Goal: Task Accomplishment & Management: Complete application form

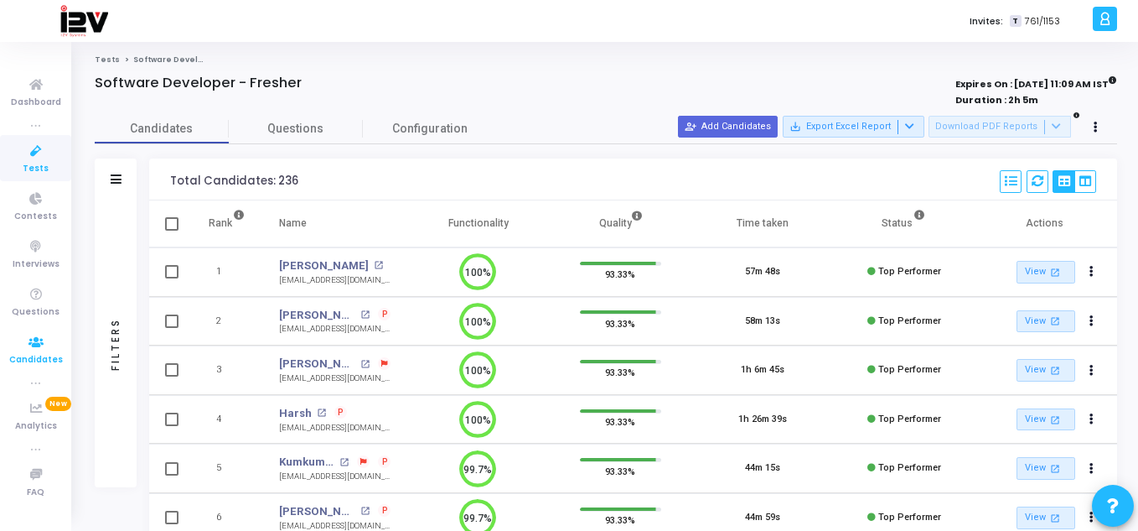
click at [33, 355] on span "Candidates" at bounding box center [36, 360] width 54 height 14
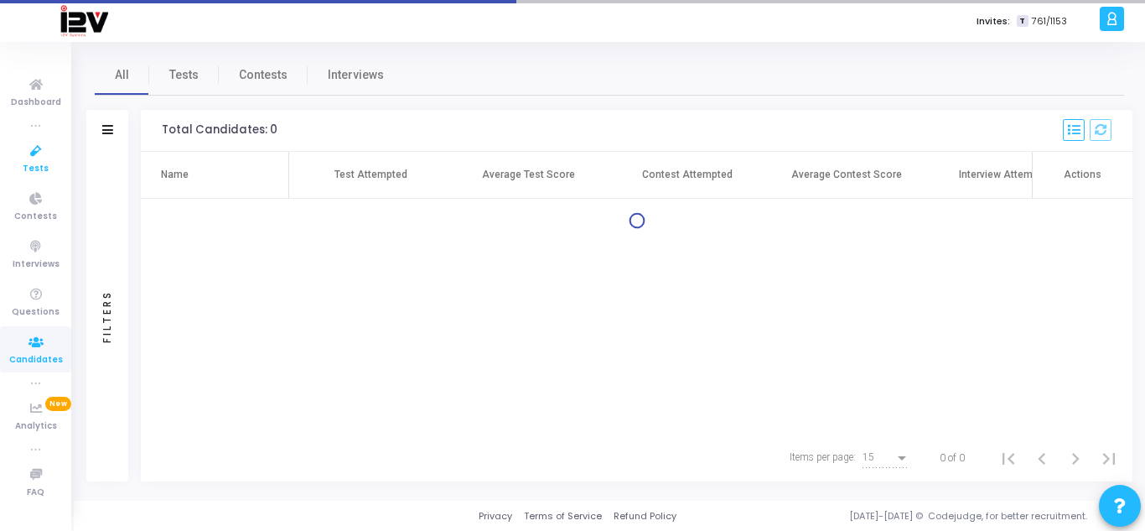
click at [25, 156] on icon at bounding box center [35, 151] width 35 height 21
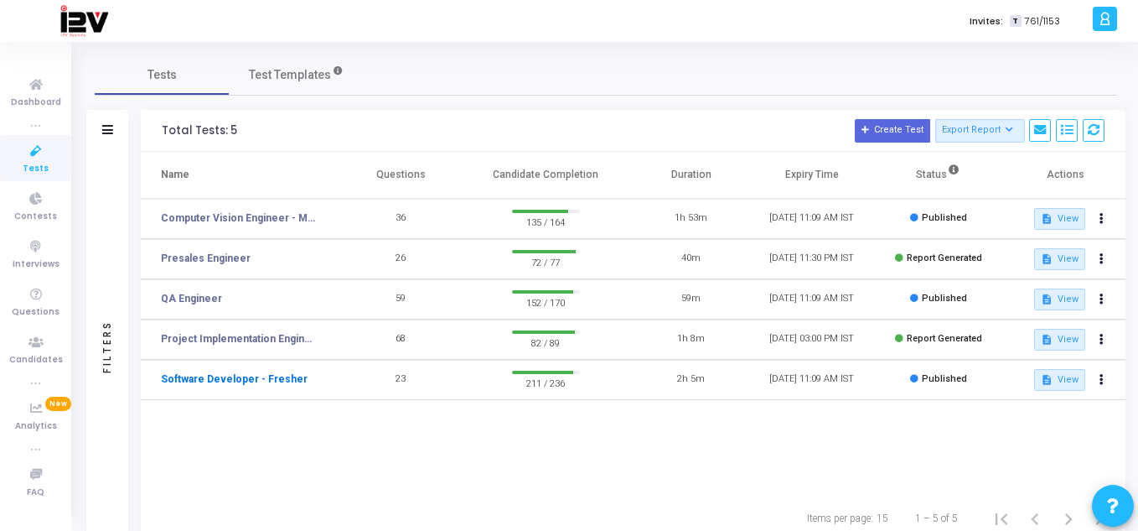
click at [187, 380] on link "Software Developer - Fresher" at bounding box center [234, 378] width 147 height 15
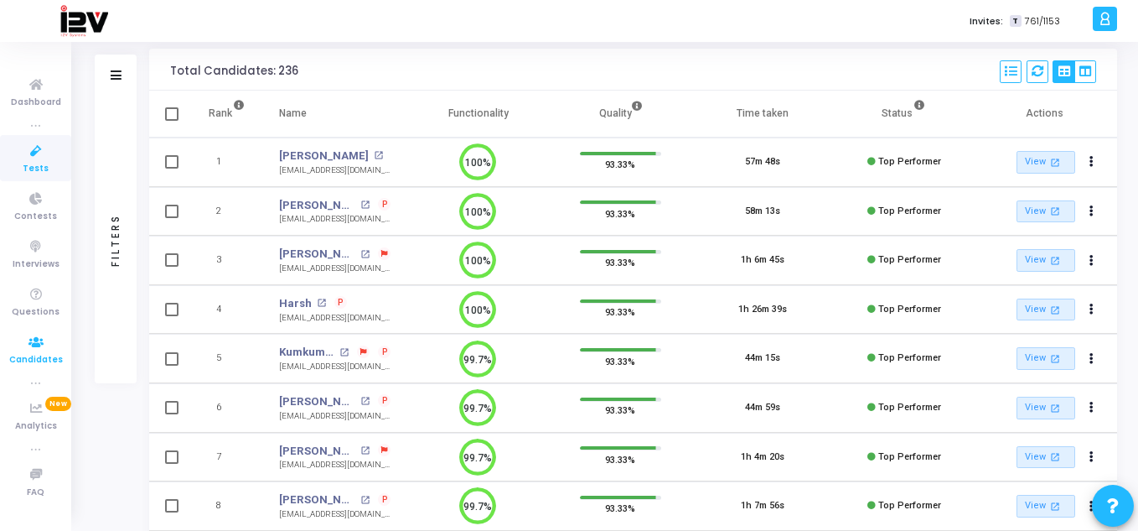
click at [37, 355] on span "Candidates" at bounding box center [36, 360] width 54 height 14
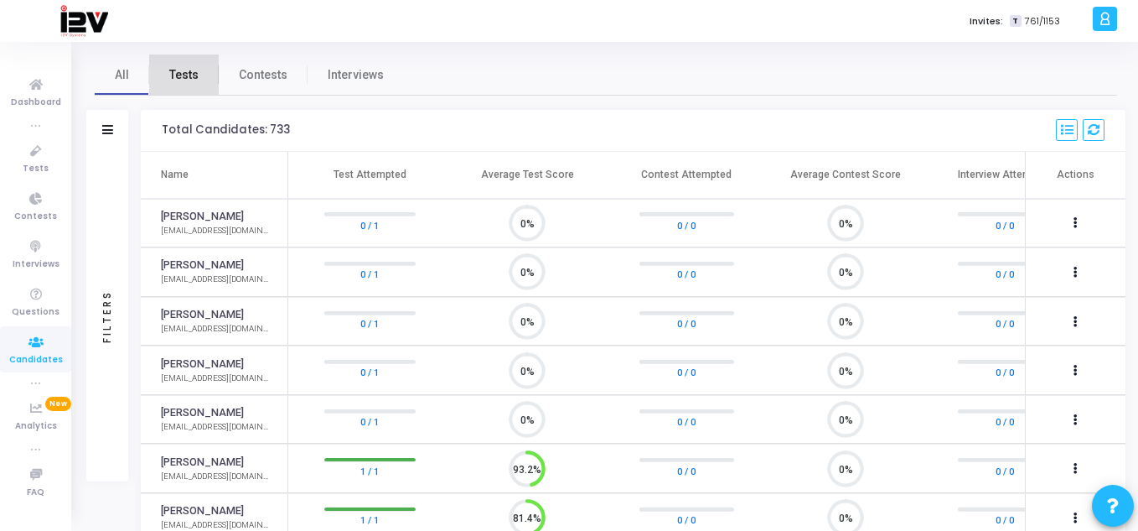
click at [186, 69] on span "Tests" at bounding box center [183, 75] width 29 height 18
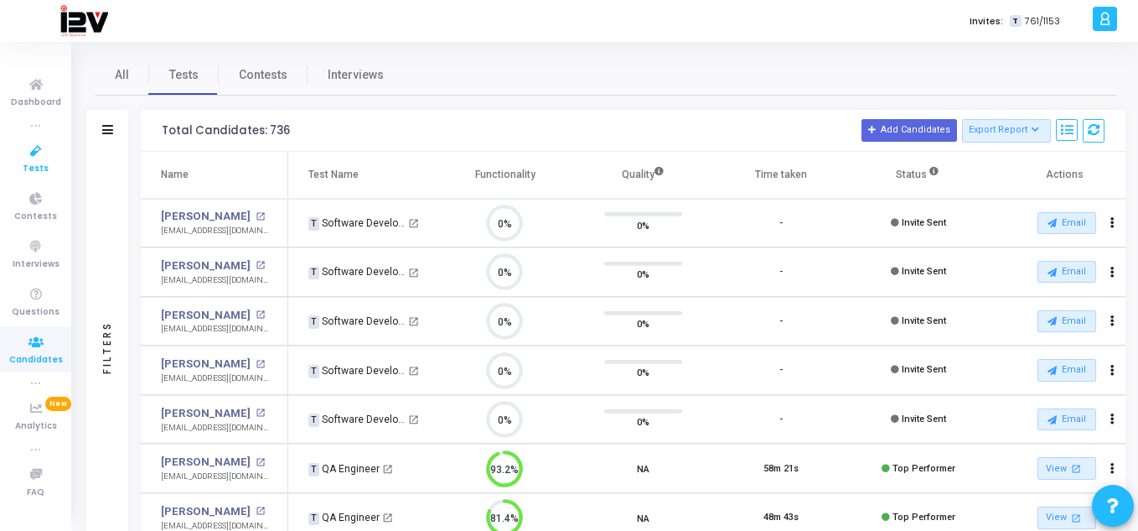
click at [30, 160] on icon at bounding box center [35, 151] width 35 height 21
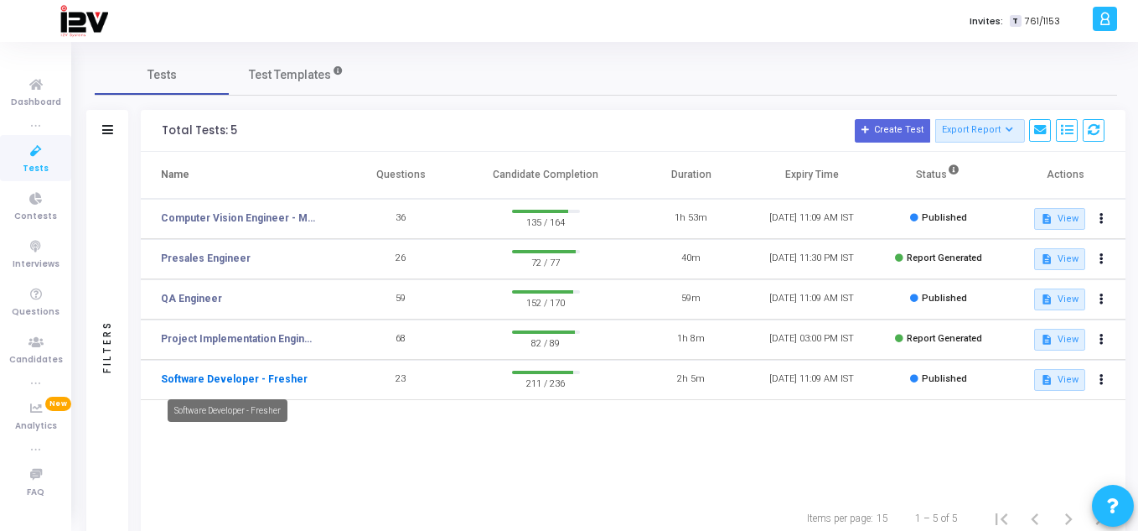
click at [284, 376] on link "Software Developer - Fresher" at bounding box center [234, 378] width 147 height 15
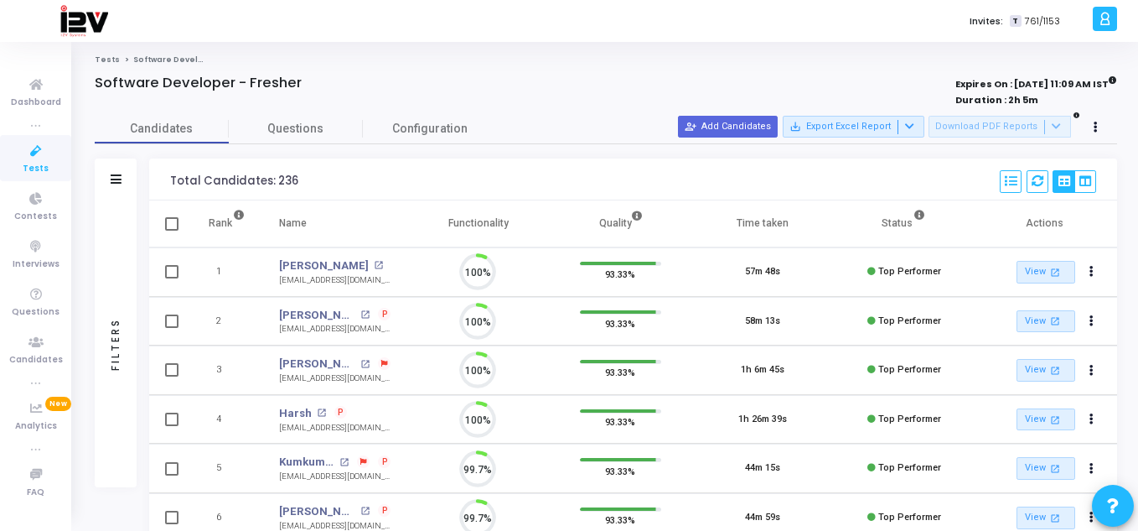
scroll to position [35, 43]
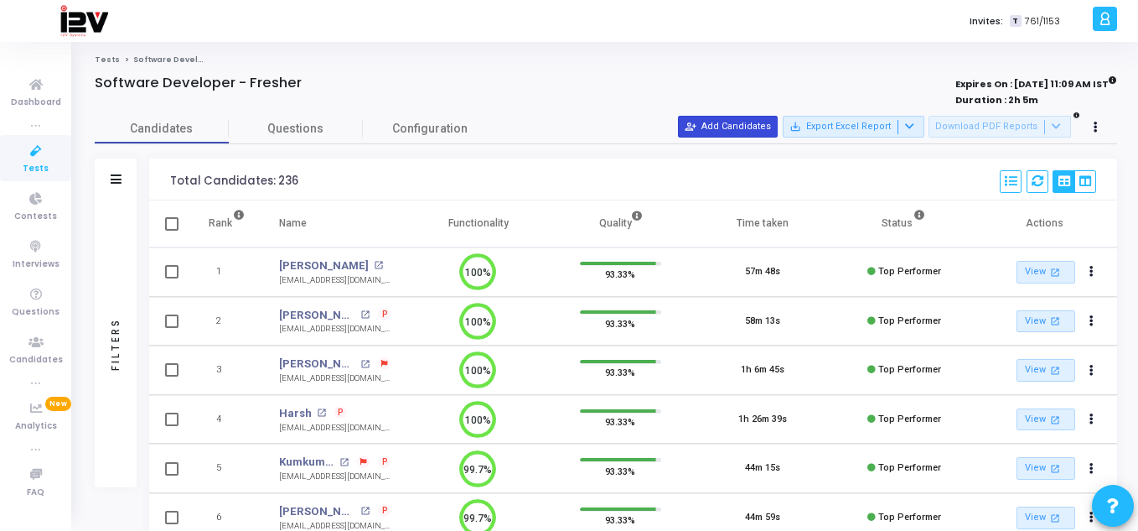
click at [765, 127] on button "person_add_alt Add Candidates" at bounding box center [728, 127] width 100 height 22
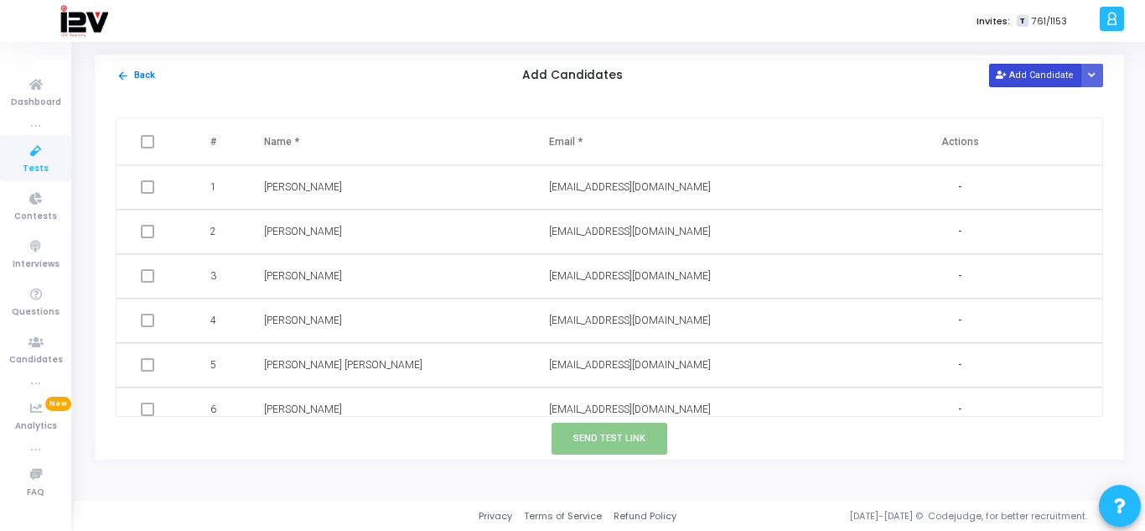
click at [1023, 71] on button "Add Candidate" at bounding box center [1035, 75] width 92 height 23
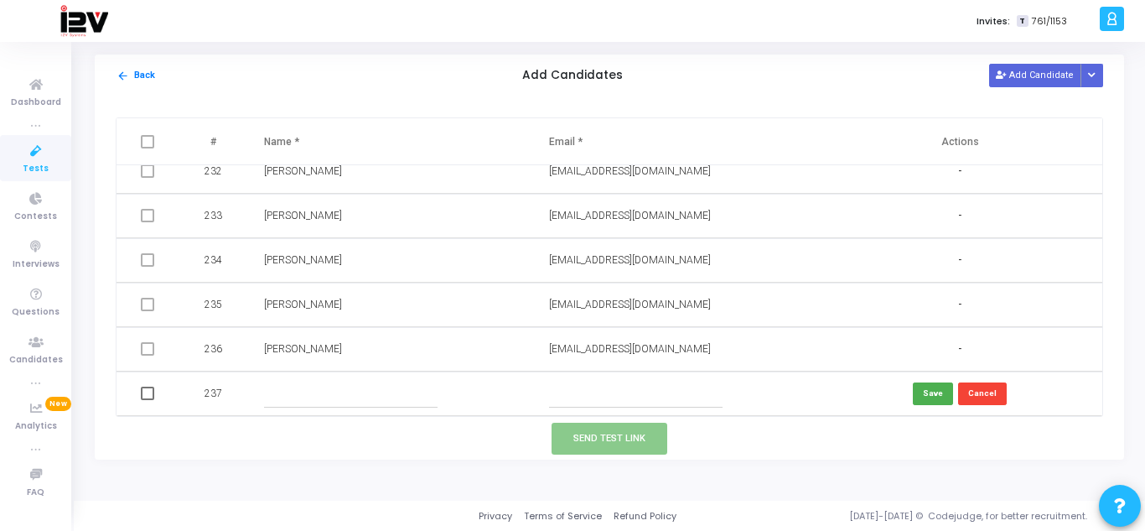
click at [289, 402] on input "text" at bounding box center [351, 394] width 174 height 28
type input "[PERSON_NAME]"
click at [562, 398] on input "text" at bounding box center [636, 394] width 174 height 28
type input "[EMAIL_ADDRESS][DOMAIN_NAME]"
click at [933, 393] on button "Save" at bounding box center [933, 393] width 40 height 23
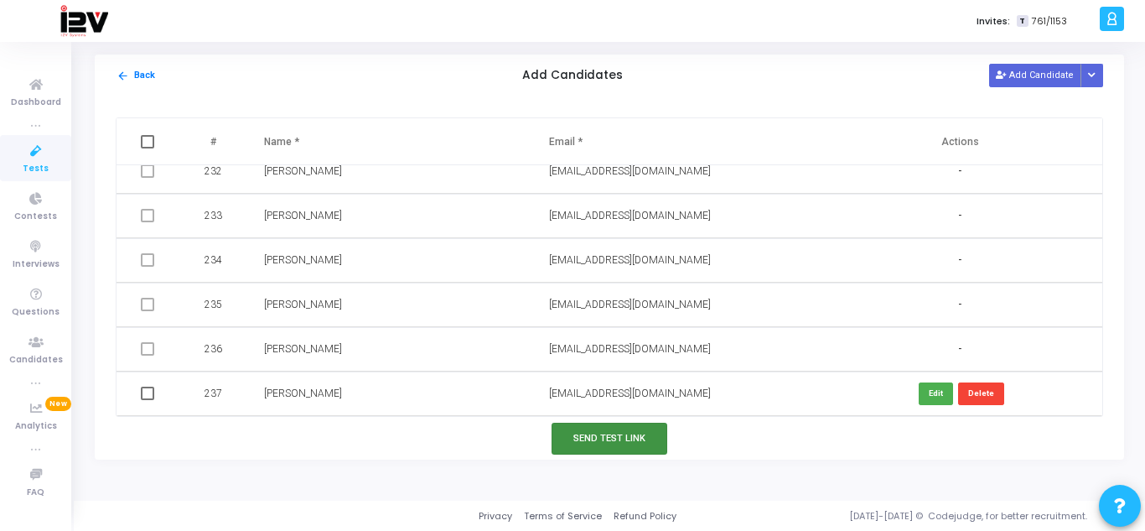
click at [644, 443] on button "Send Test Link" at bounding box center [610, 437] width 116 height 31
